Goal: Navigation & Orientation: Understand site structure

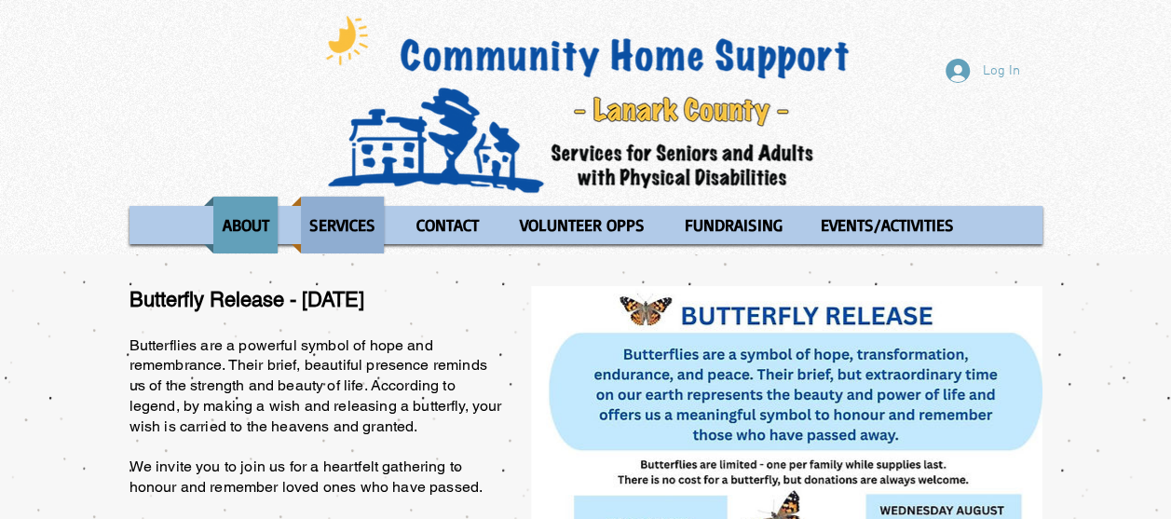
click at [368, 235] on p "SERVICES" at bounding box center [342, 225] width 83 height 57
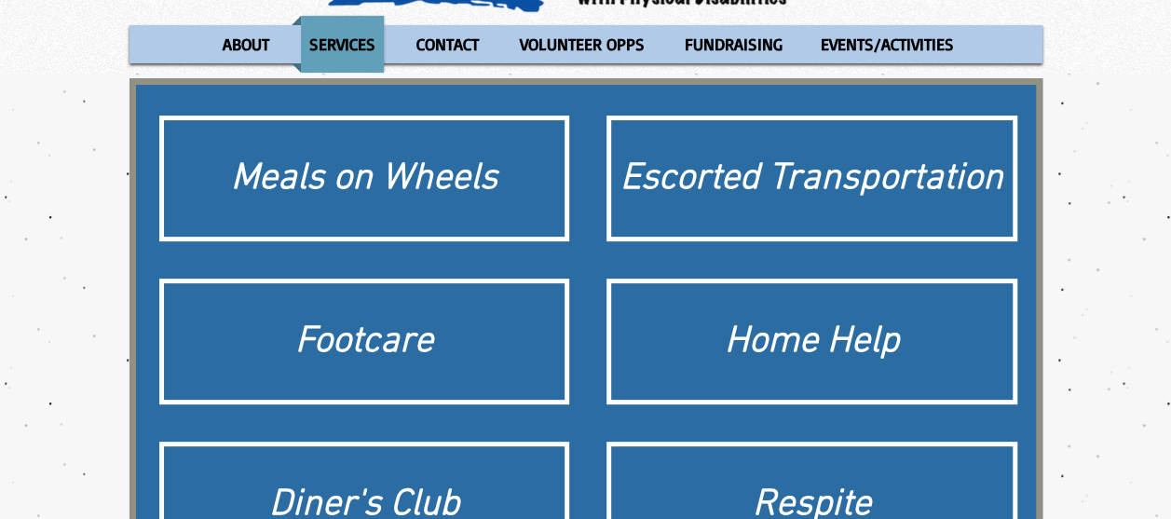
scroll to position [186, 0]
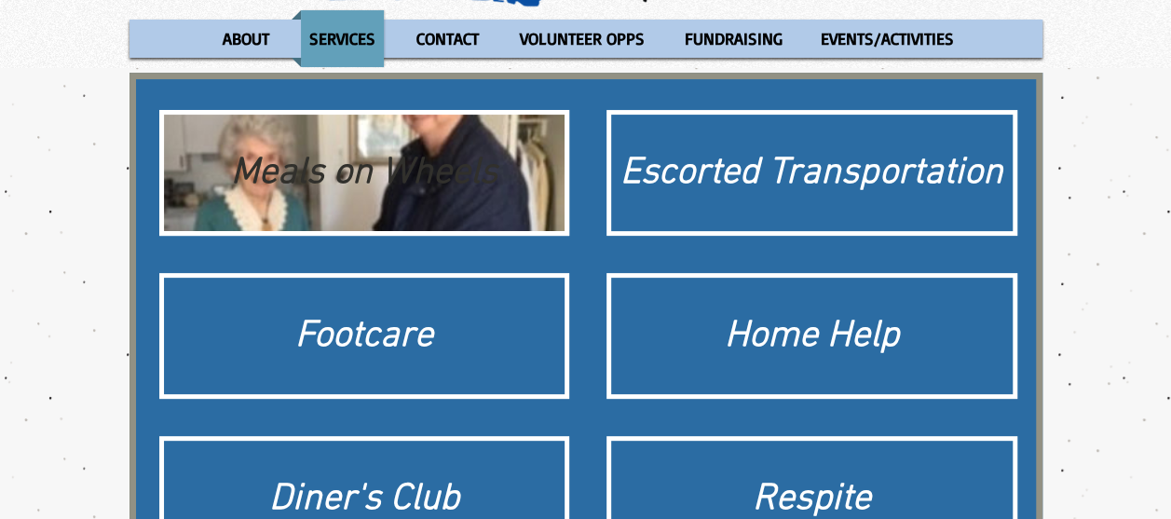
click at [447, 227] on div "Meals on Wheels" at bounding box center [365, 173] width 402 height 116
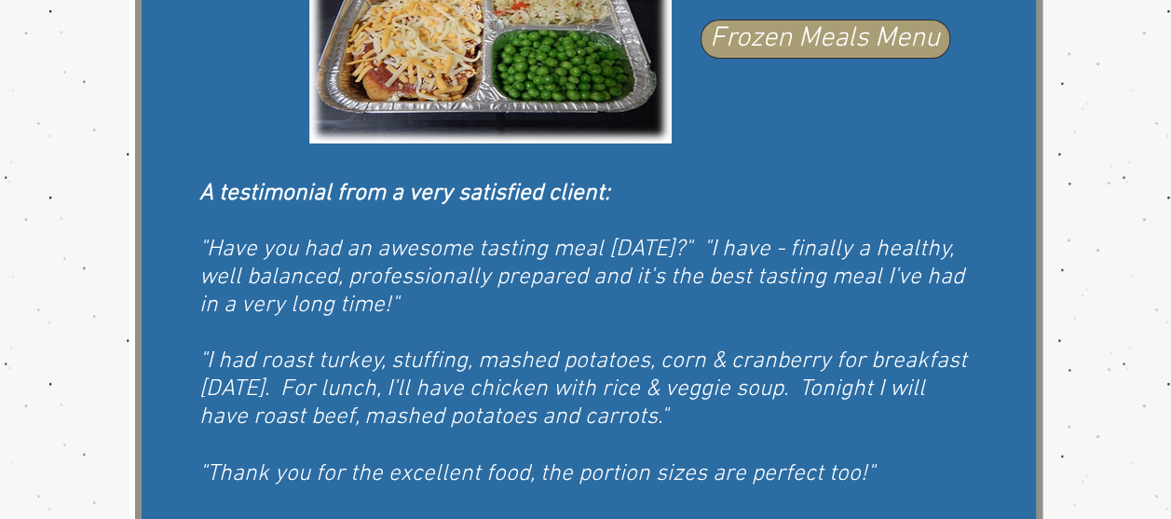
scroll to position [1302, 0]
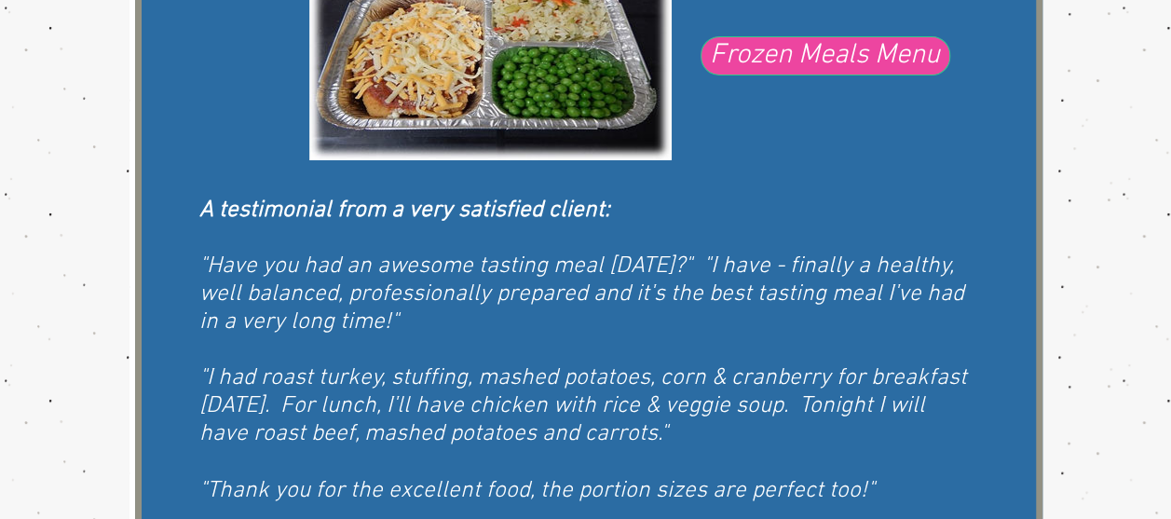
click at [837, 60] on span "Frozen Meals Menu" at bounding box center [825, 55] width 230 height 39
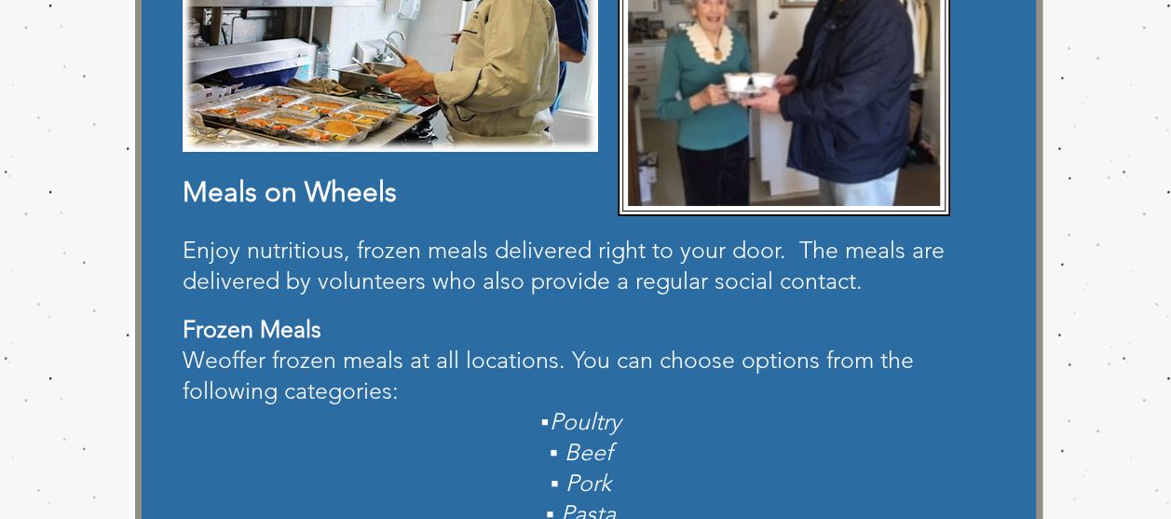
scroll to position [90, 0]
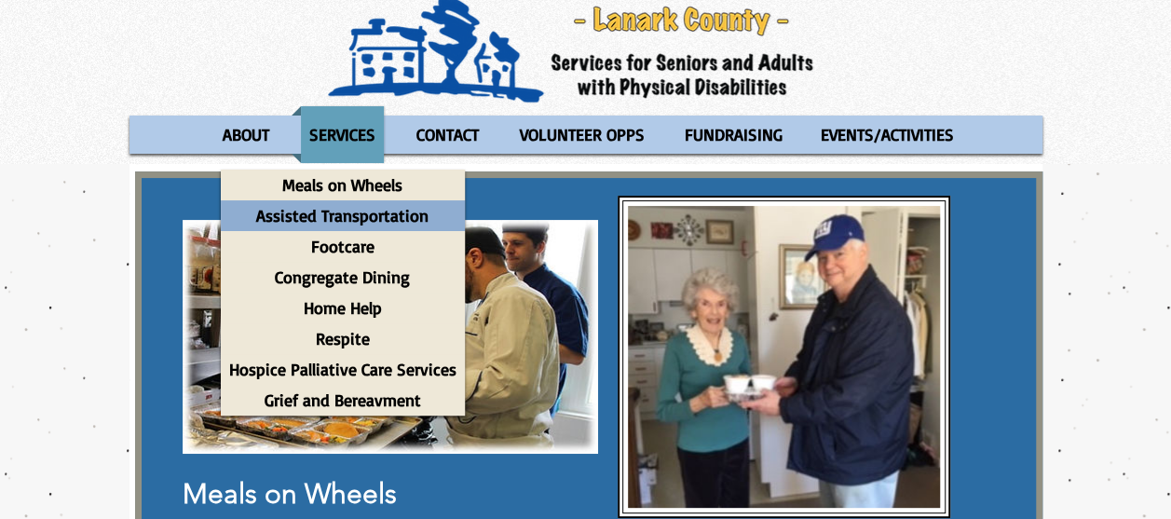
click at [371, 220] on p "Assisted Transportation" at bounding box center [342, 215] width 189 height 31
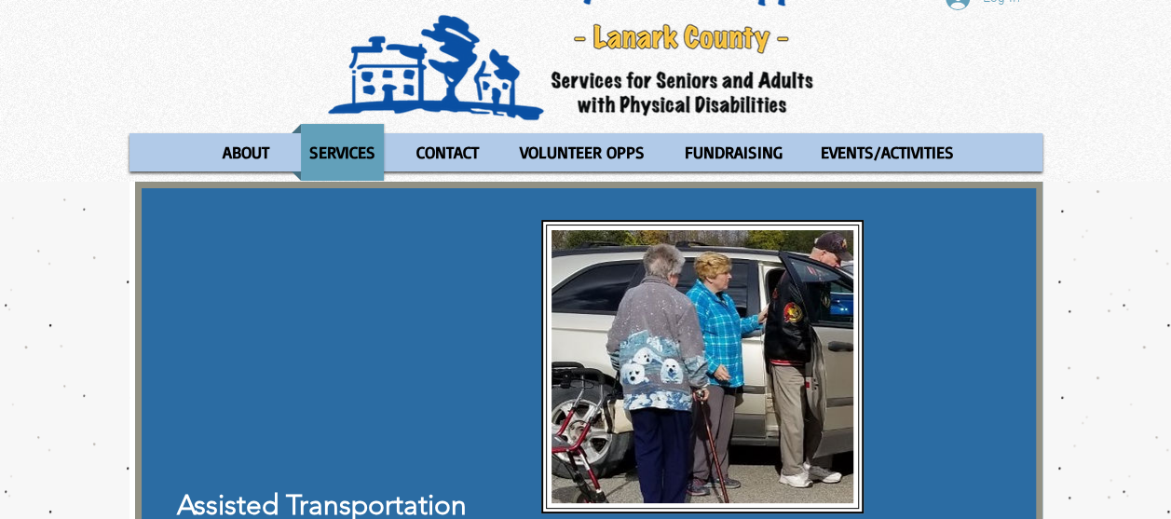
scroll to position [69, 0]
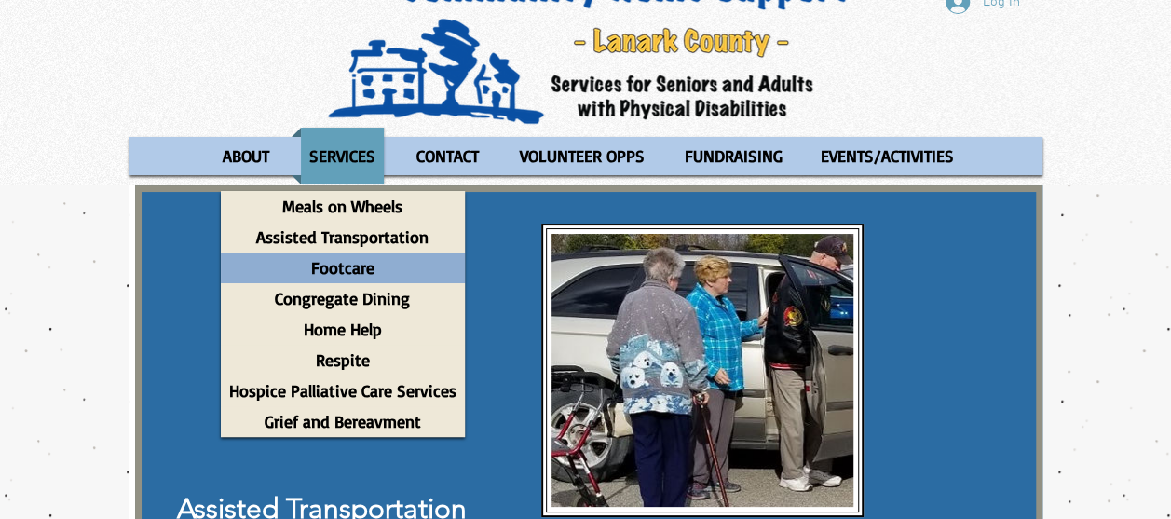
click at [374, 265] on p "Footcare" at bounding box center [343, 268] width 80 height 31
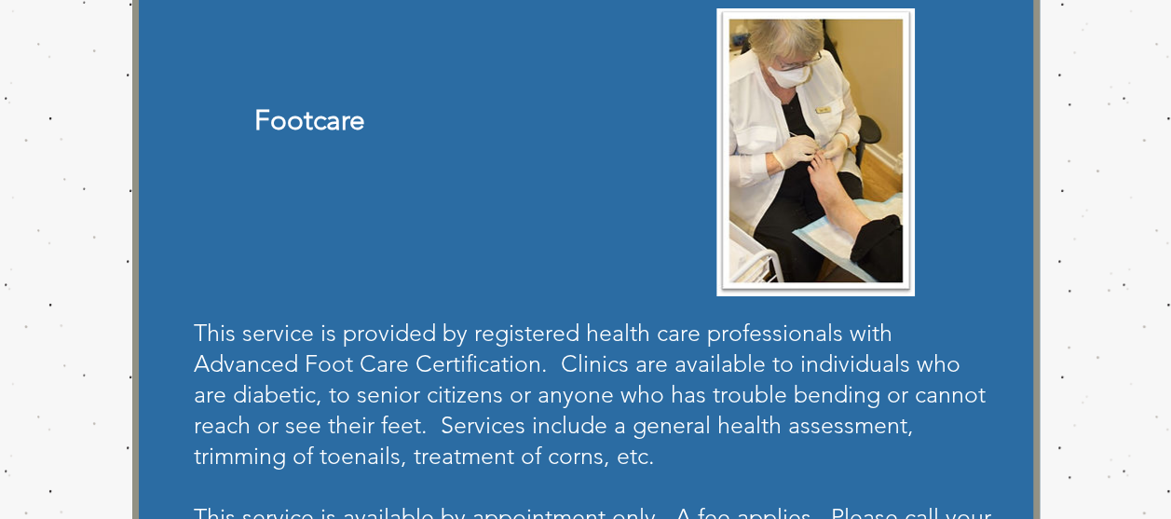
scroll to position [466, 0]
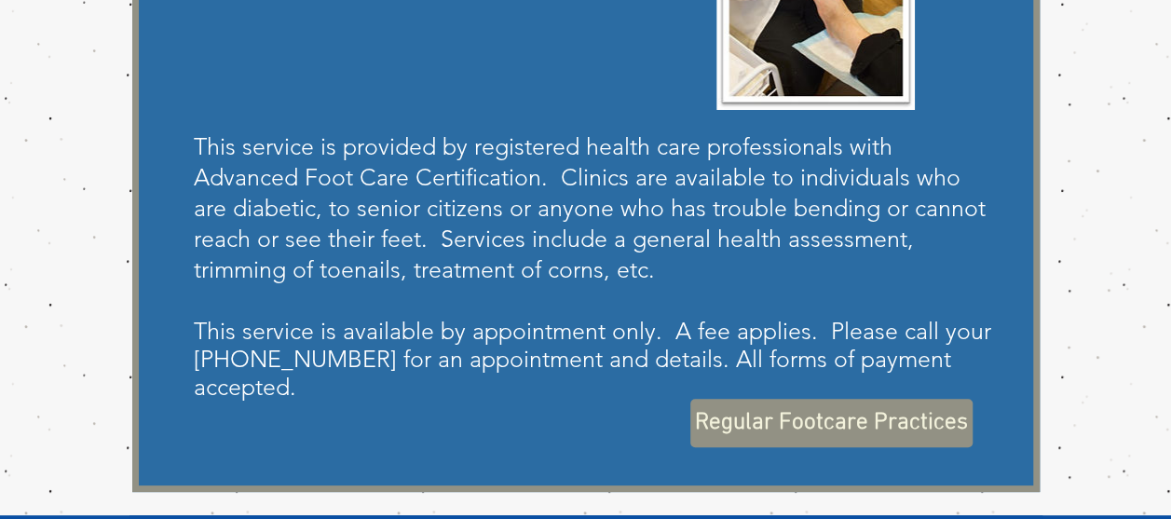
click at [786, 431] on span "Regular Footcare Practices" at bounding box center [831, 423] width 273 height 33
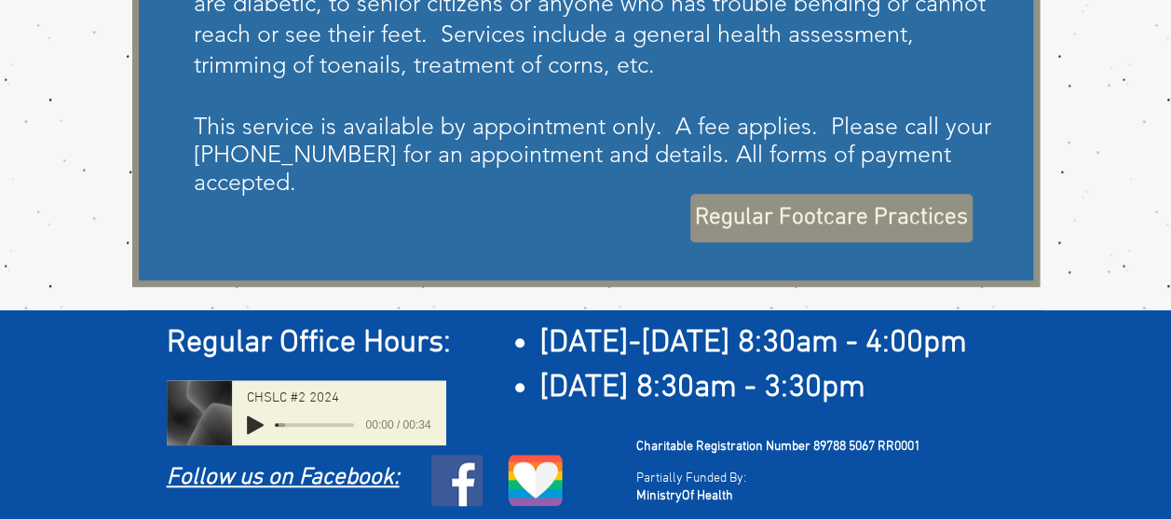
scroll to position [674, 0]
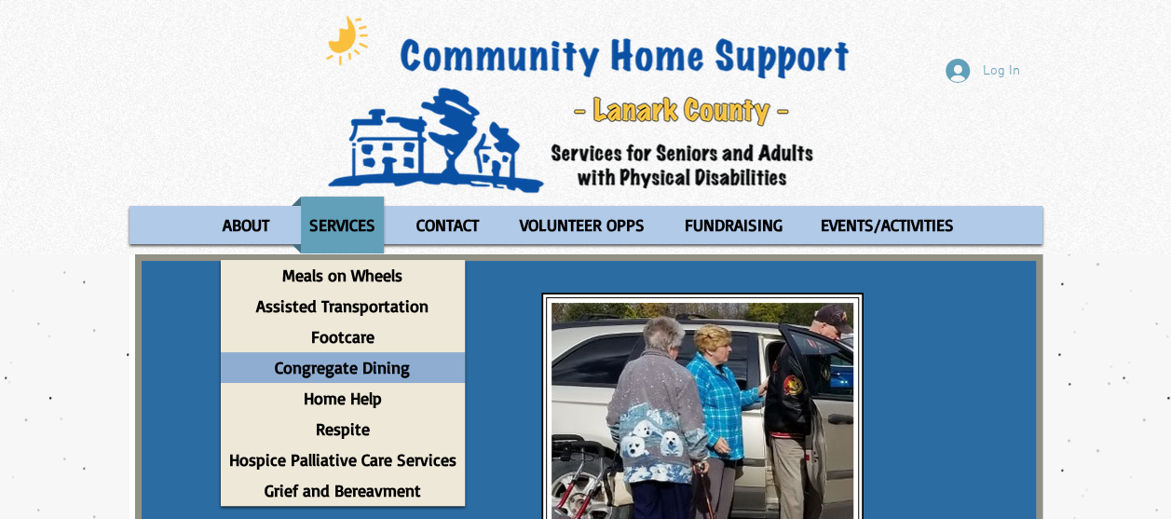
click at [368, 365] on p "Congregate Dining" at bounding box center [343, 367] width 152 height 31
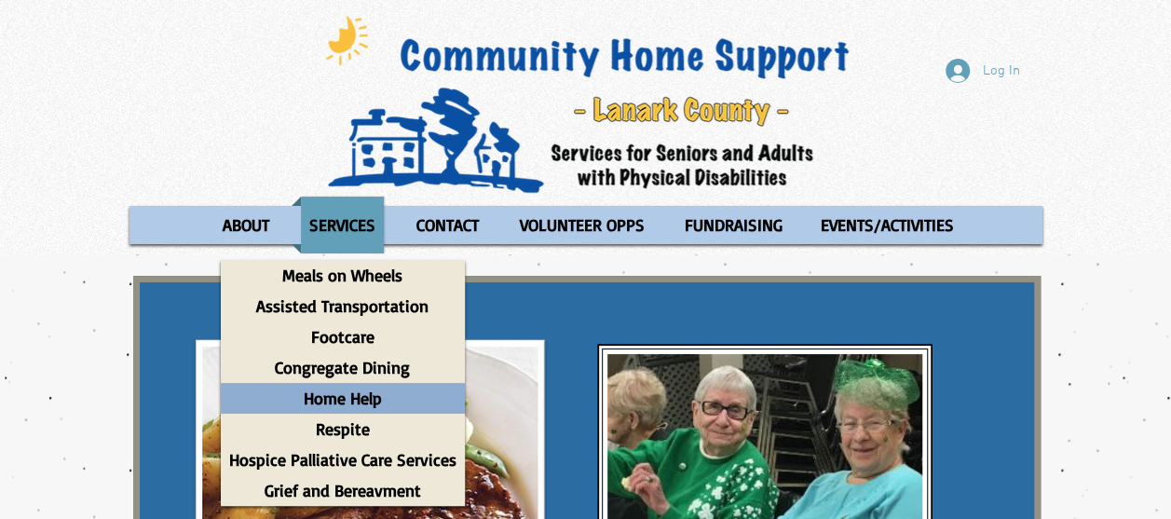
click at [347, 404] on p "Home Help" at bounding box center [342, 398] width 95 height 31
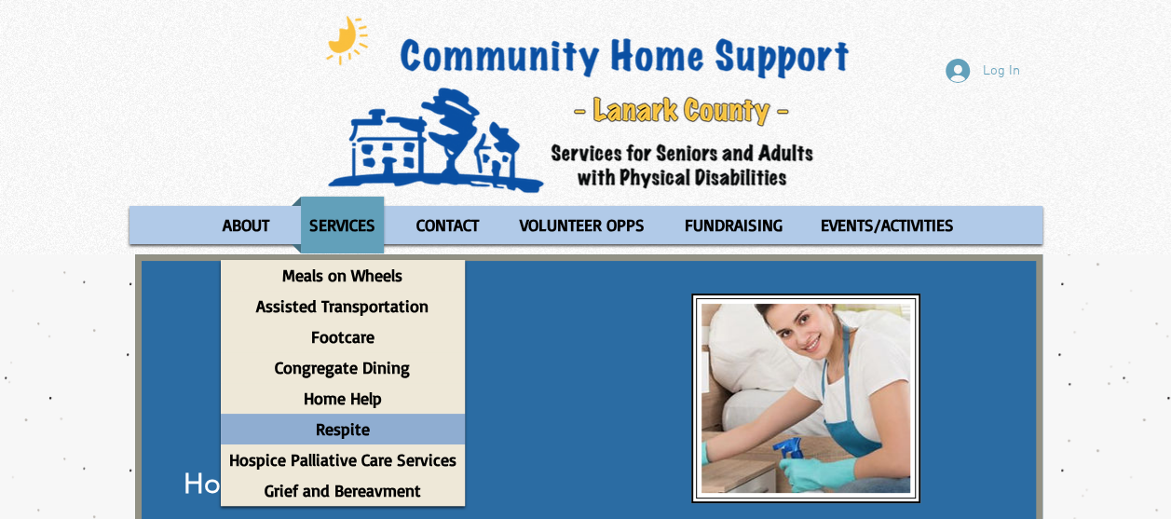
click at [358, 438] on p "Respite" at bounding box center [343, 429] width 71 height 31
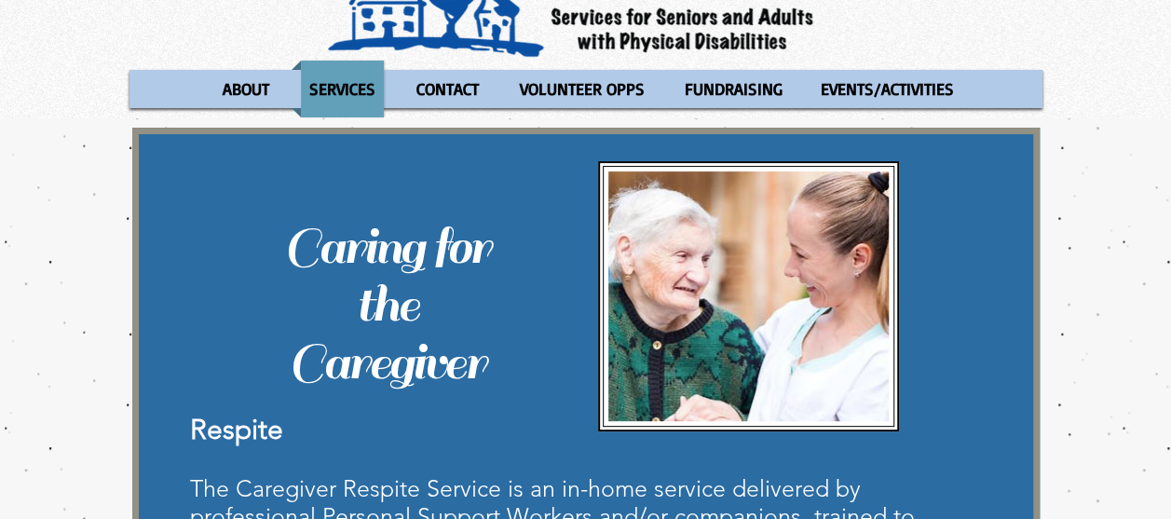
scroll to position [73, 0]
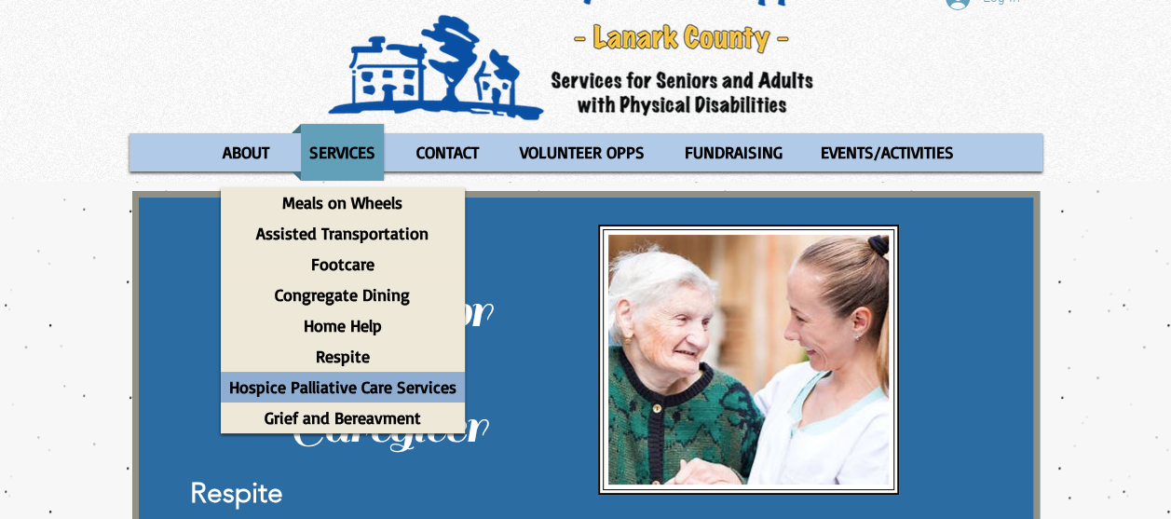
click at [395, 397] on p "Hospice Palliative Care Services" at bounding box center [343, 387] width 244 height 31
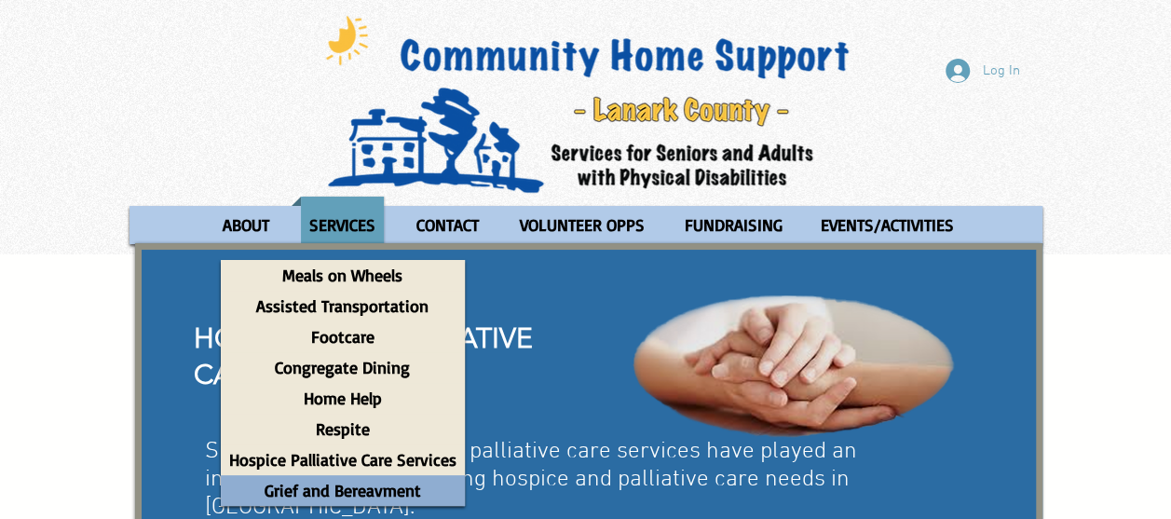
click at [354, 501] on p "Grief and Bereavment" at bounding box center [342, 490] width 173 height 31
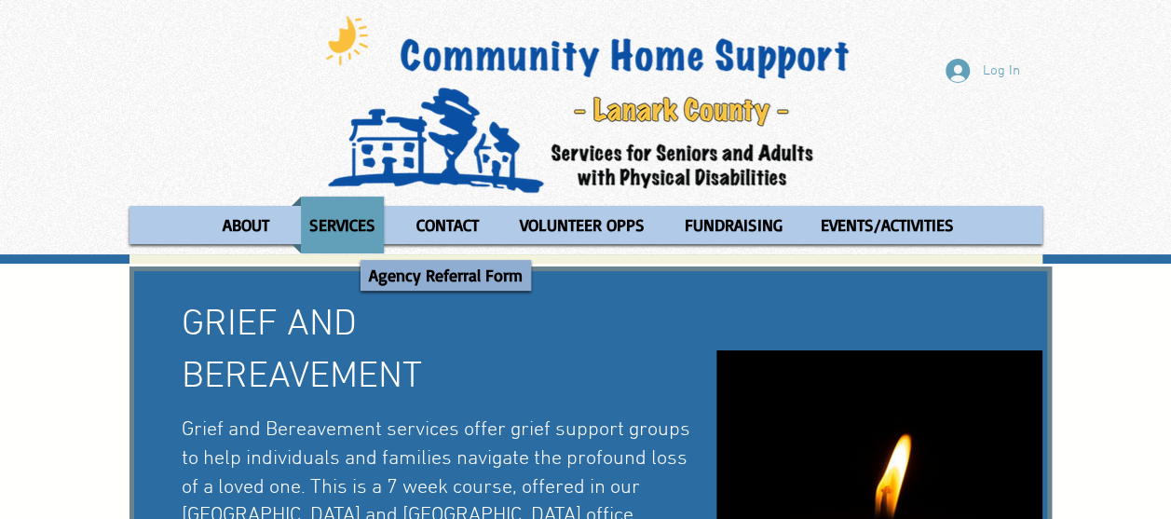
click at [449, 279] on p "Agency Referral Form" at bounding box center [446, 275] width 171 height 31
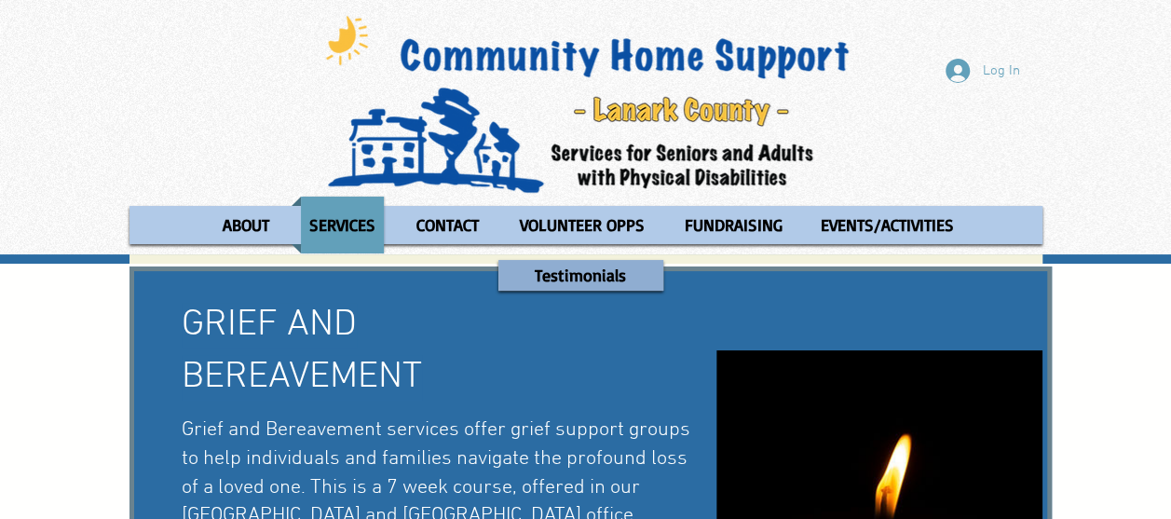
click at [583, 269] on p "Testimonials" at bounding box center [581, 275] width 108 height 31
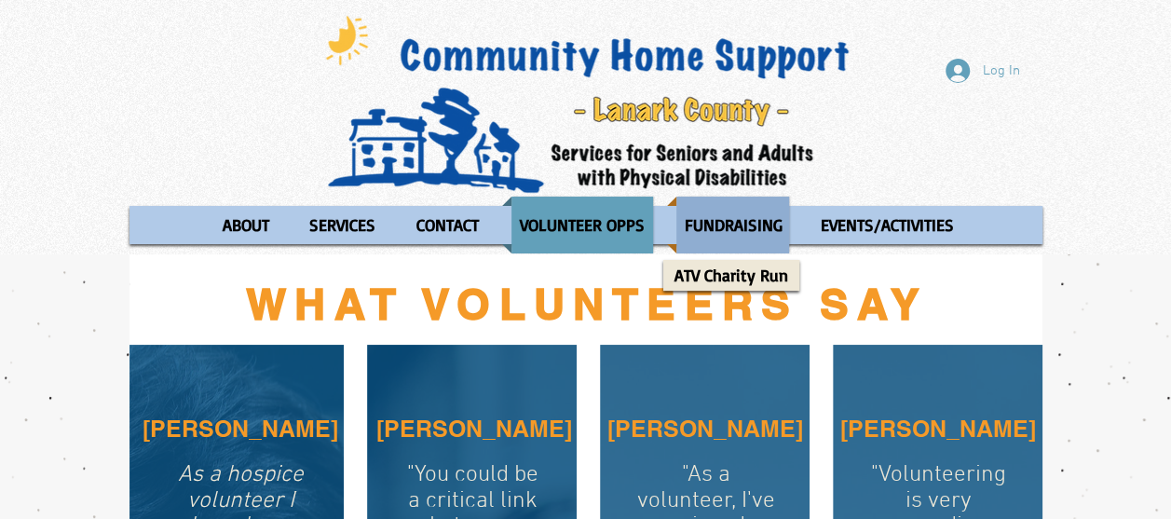
click at [727, 233] on p "FUNDRAISING" at bounding box center [734, 225] width 115 height 57
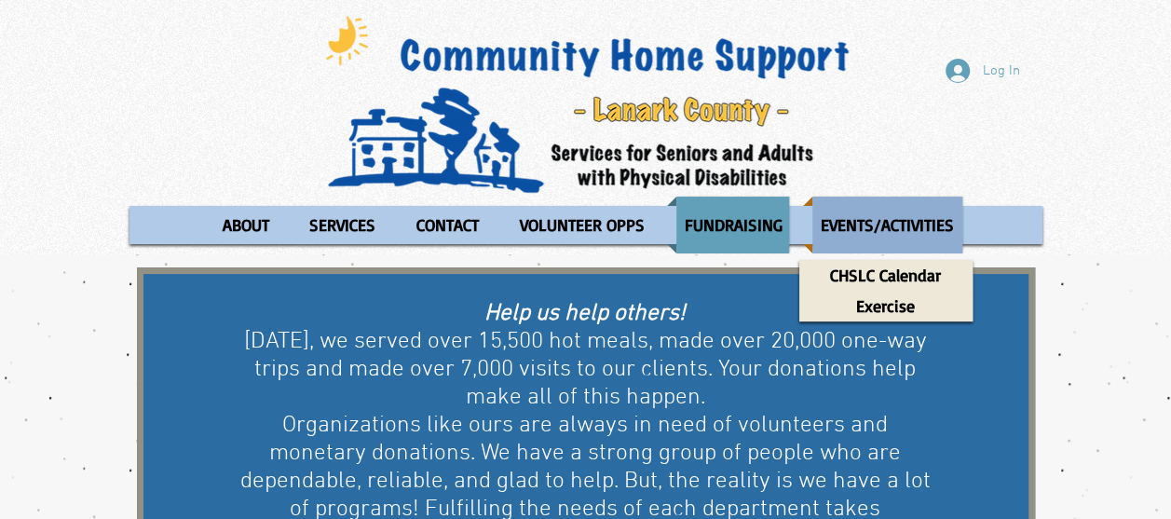
click at [898, 201] on p "EVENTS/ACTIVITIES" at bounding box center [888, 225] width 150 height 57
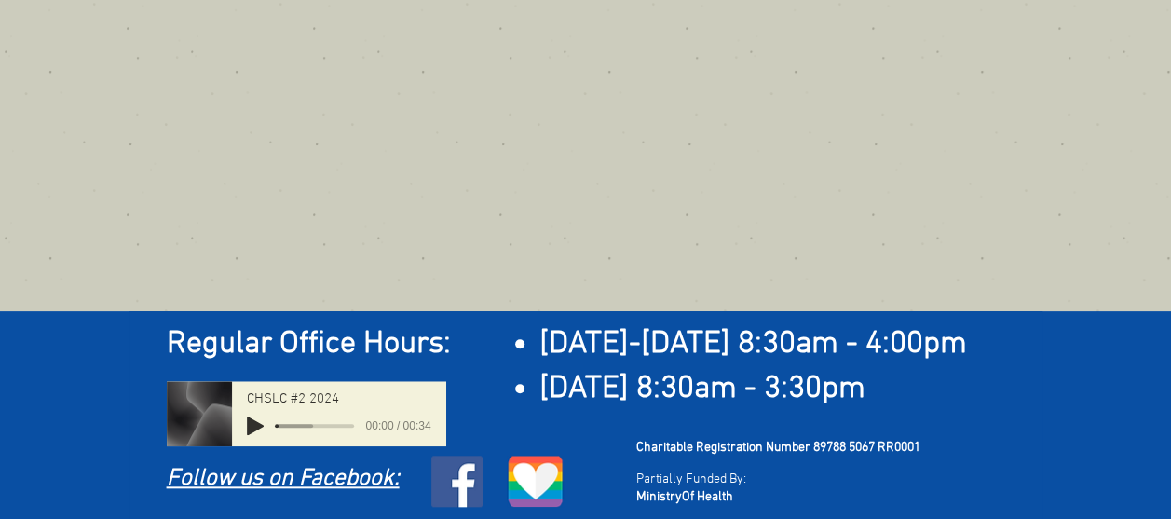
scroll to position [703, 0]
